Goal: Check status: Check status

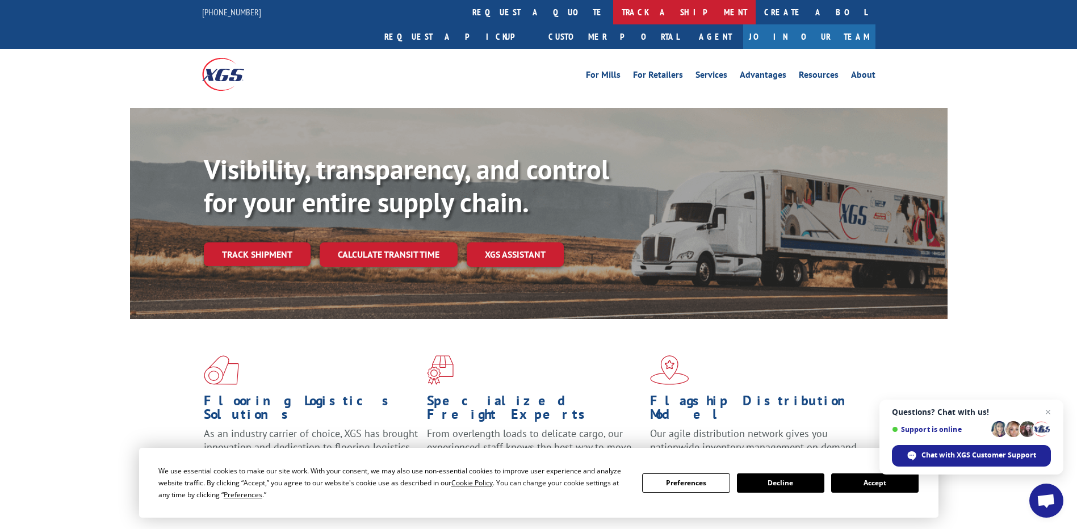
click at [613, 11] on link "track a shipment" at bounding box center [684, 12] width 143 height 24
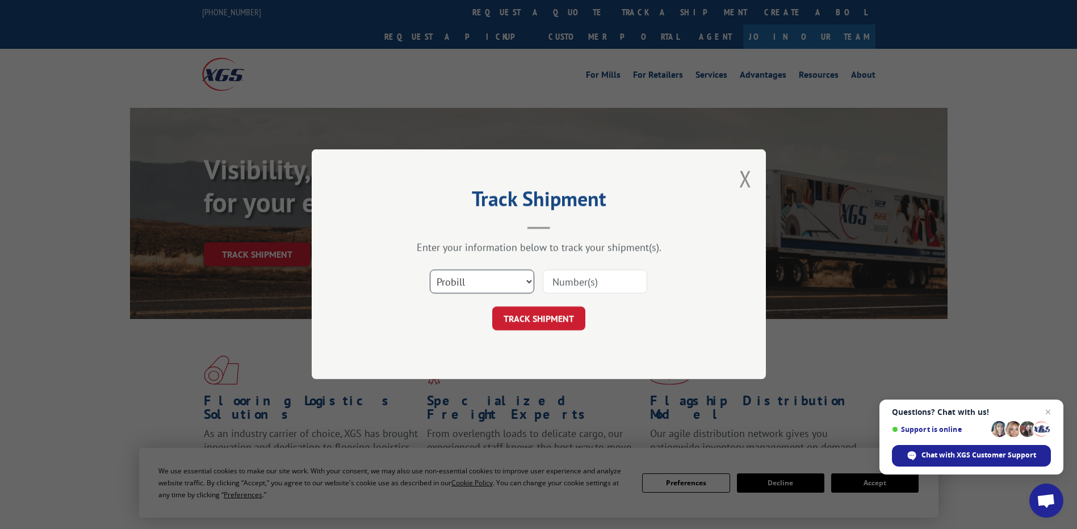
click at [526, 281] on select "Select category... Probill BOL PO" at bounding box center [482, 282] width 105 height 24
select select "bol"
click at [430, 270] on select "Select category... Probill BOL PO" at bounding box center [482, 282] width 105 height 24
click at [534, 321] on button "TRACK SHIPMENT" at bounding box center [538, 319] width 93 height 24
click at [567, 278] on input at bounding box center [595, 282] width 105 height 24
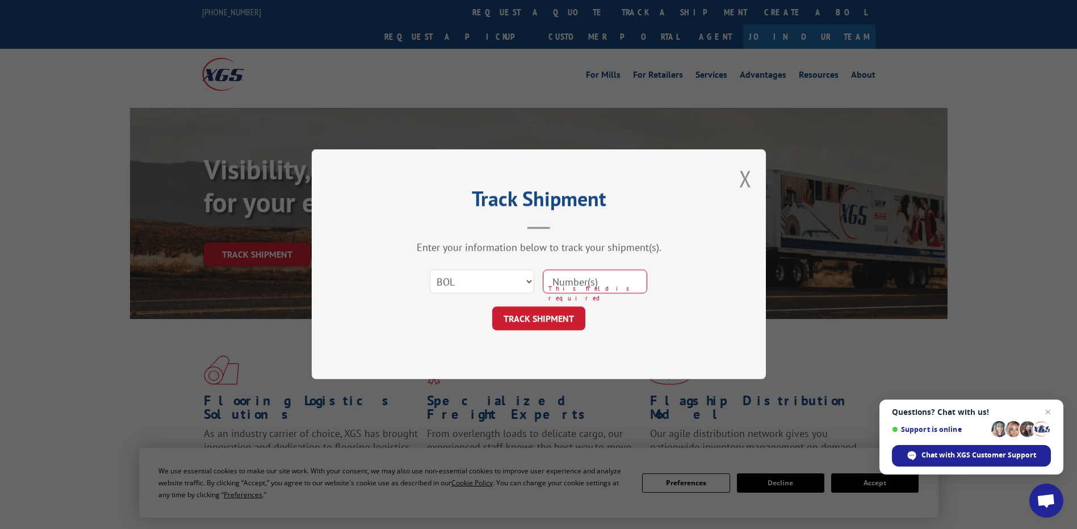
paste input "17547573"
type input "17547573"
click at [535, 321] on button "TRACK SHIPMENT" at bounding box center [538, 319] width 93 height 24
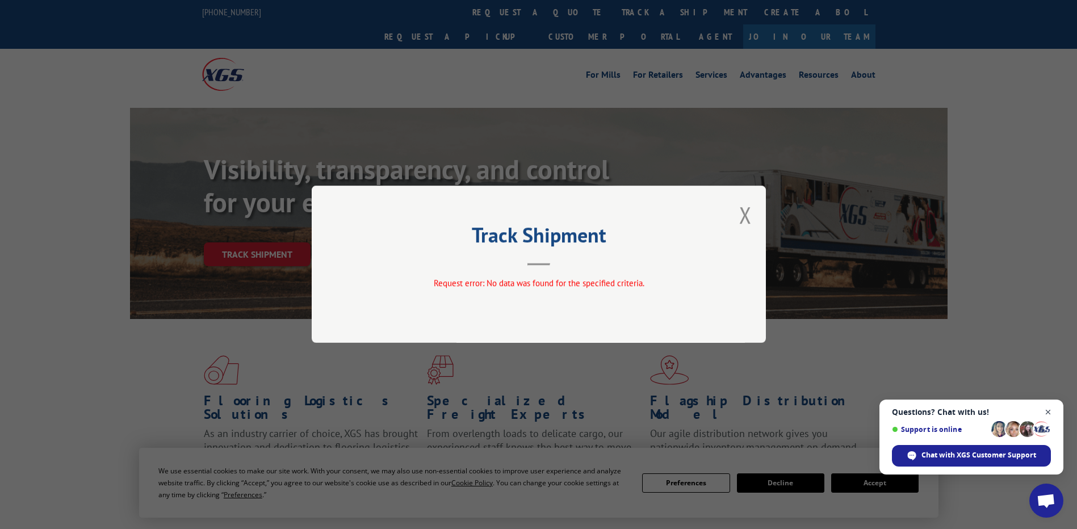
click at [1048, 410] on span "Close chat" at bounding box center [1049, 413] width 14 height 14
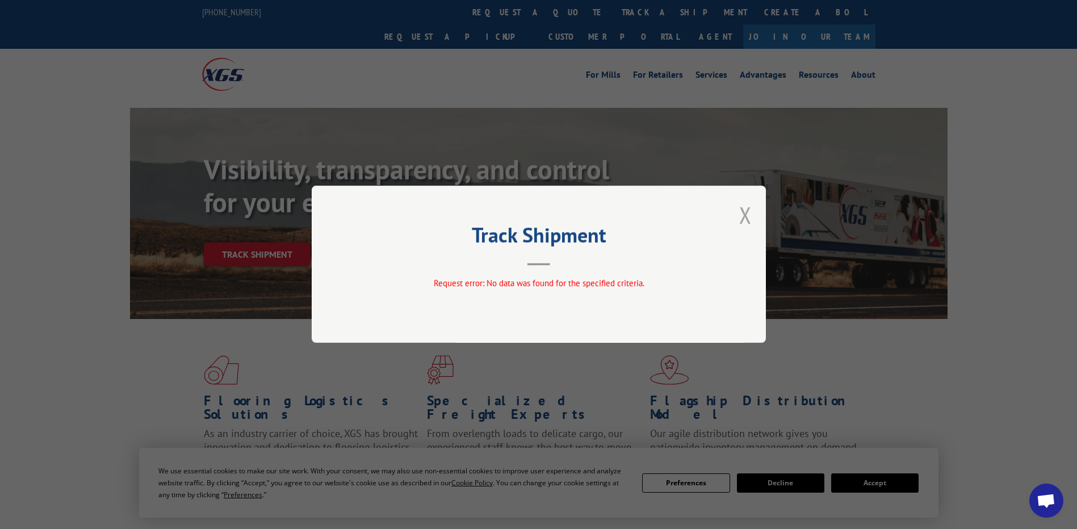
click at [746, 217] on button "Close modal" at bounding box center [745, 215] width 12 height 30
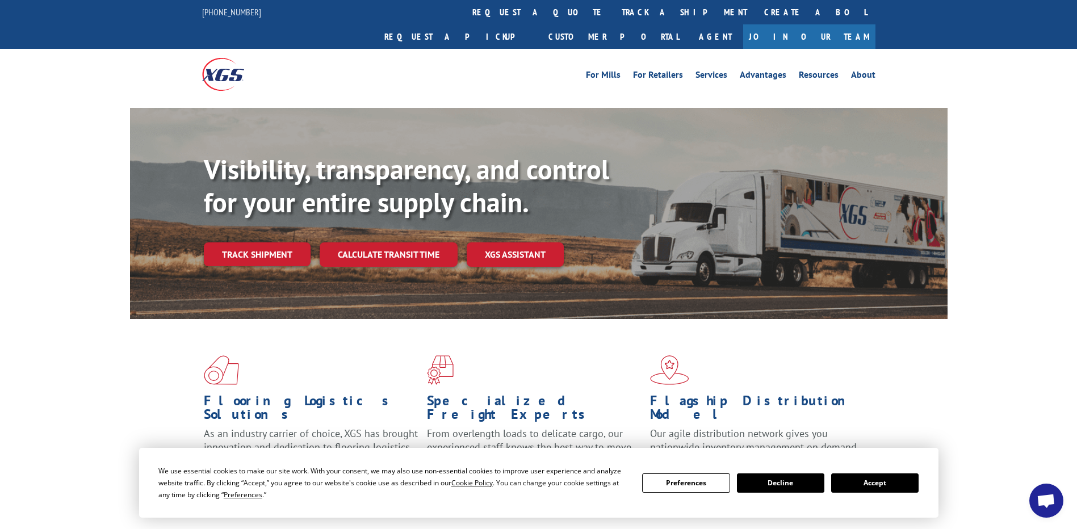
click at [889, 480] on button "Accept" at bounding box center [874, 483] width 87 height 19
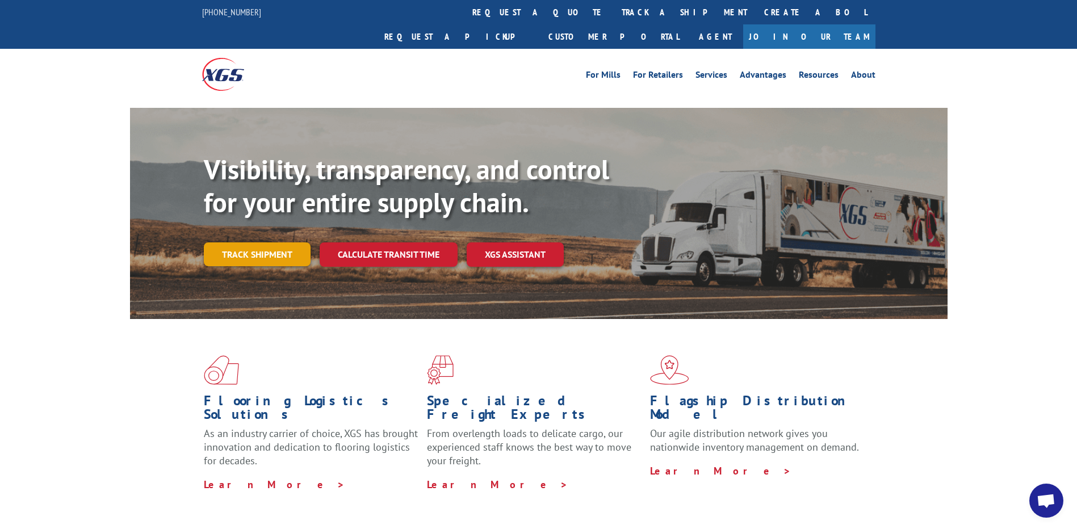
click at [247, 243] on link "Track shipment" at bounding box center [257, 255] width 107 height 24
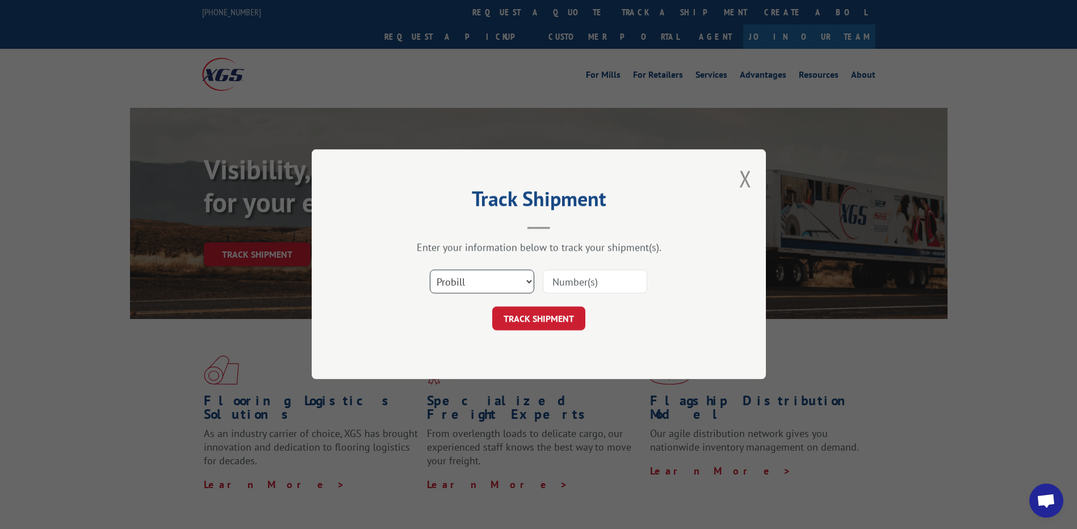
click at [529, 279] on select "Select category... Probill BOL PO" at bounding box center [482, 282] width 105 height 24
select select "po"
click at [430, 270] on select "Select category... Probill BOL PO" at bounding box center [482, 282] width 105 height 24
click at [563, 282] on input at bounding box center [595, 282] width 105 height 24
click at [529, 277] on select "Select category... Probill BOL PO" at bounding box center [482, 282] width 105 height 24
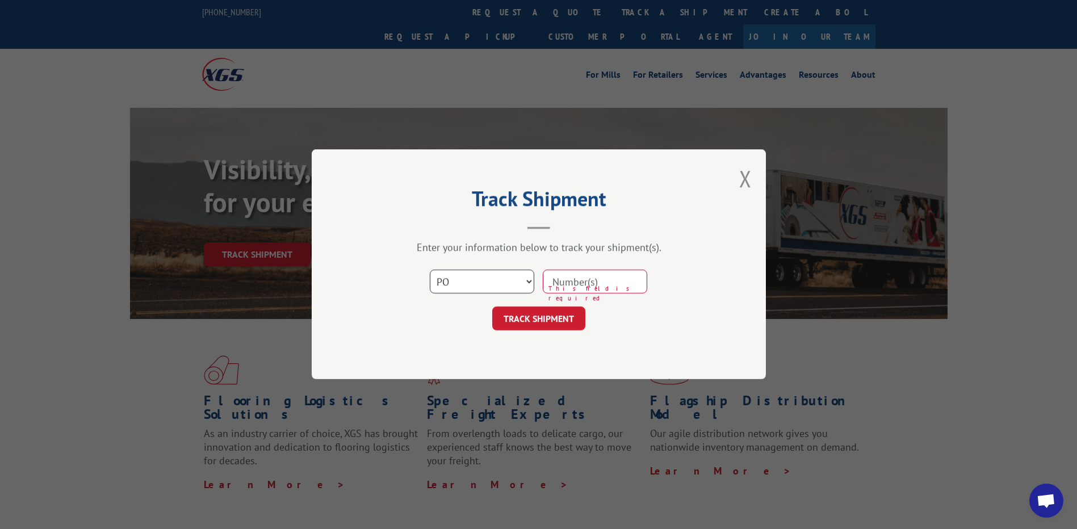
click at [430, 270] on select "Select category... Probill BOL PO" at bounding box center [482, 282] width 105 height 24
click at [559, 281] on input at bounding box center [595, 282] width 105 height 24
paste input "17547573"
type input "17547573"
click at [544, 320] on button "TRACK SHIPMENT" at bounding box center [538, 319] width 93 height 24
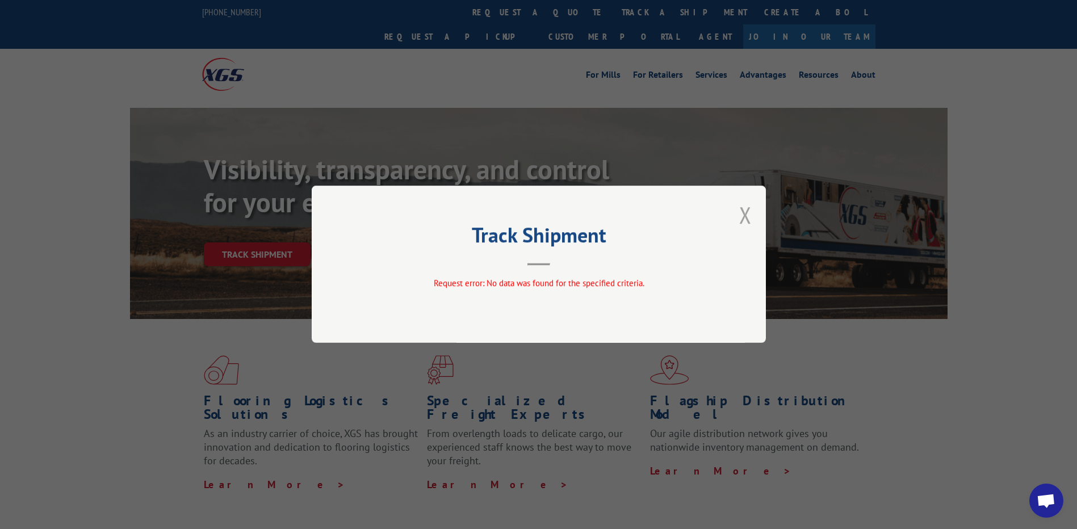
click at [742, 216] on button "Close modal" at bounding box center [745, 215] width 12 height 30
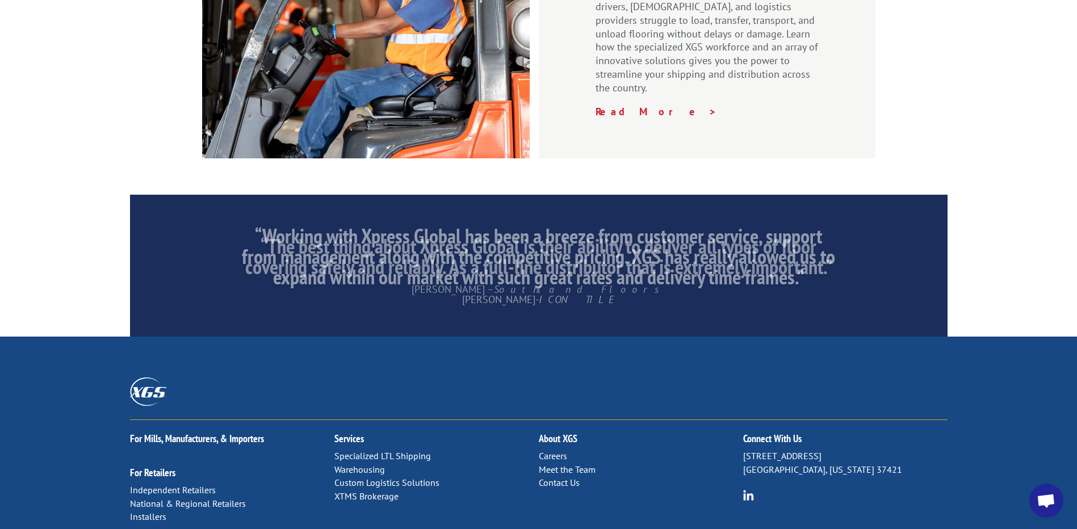
scroll to position [1719, 0]
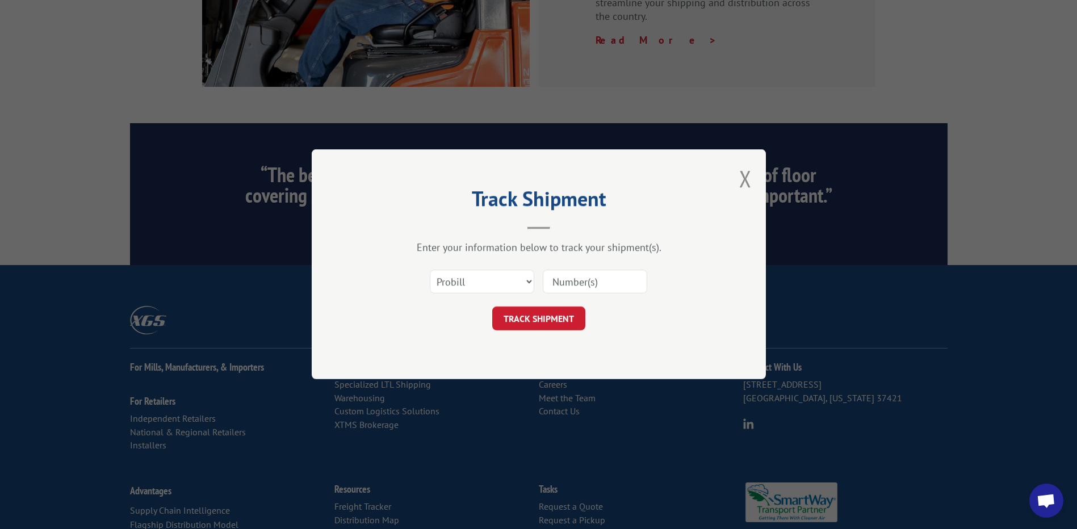
click at [571, 278] on input at bounding box center [595, 282] width 105 height 24
paste input "17547573"
type input "17547573"
click at [549, 317] on button "TRACK SHIPMENT" at bounding box center [538, 319] width 93 height 24
